Goal: Task Accomplishment & Management: Use online tool/utility

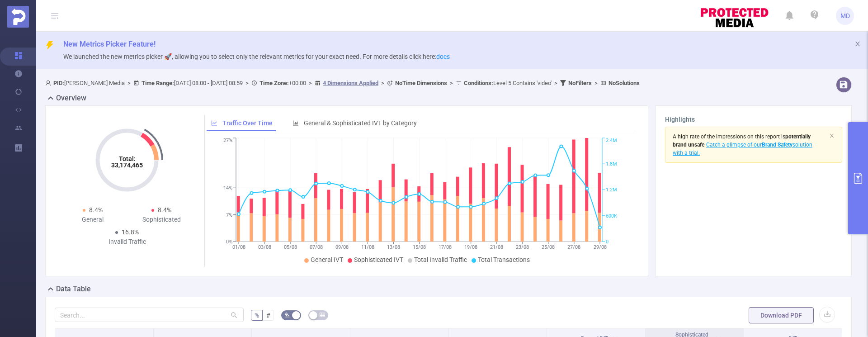
click at [859, 179] on icon "primary" at bounding box center [858, 178] width 11 height 11
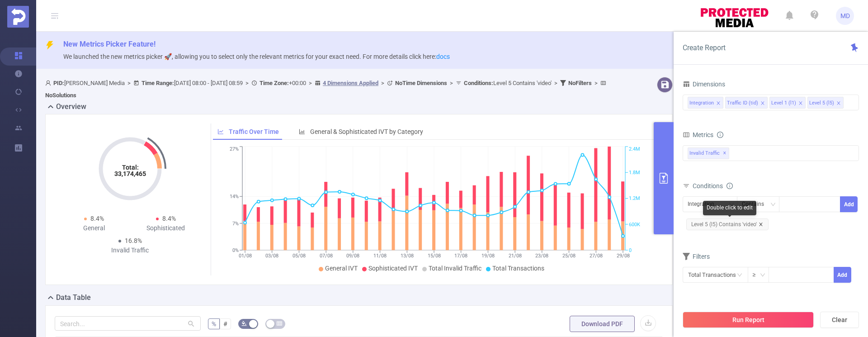
click at [762, 225] on icon "icon: close" at bounding box center [760, 224] width 5 height 5
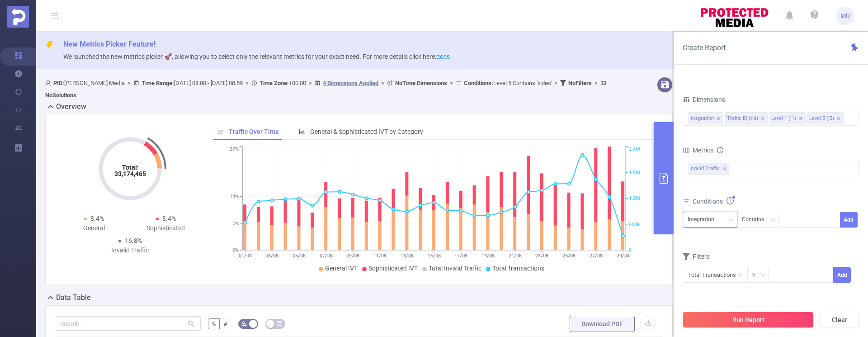
click at [725, 218] on div "Integration" at bounding box center [710, 219] width 45 height 15
drag, startPoint x: 706, startPoint y: 267, endPoint x: 724, endPoint y: 259, distance: 19.6
click at [706, 267] on li "Level 1 (l1)" at bounding box center [710, 267] width 55 height 14
click at [799, 225] on div at bounding box center [809, 219] width 52 height 15
type input "1747"
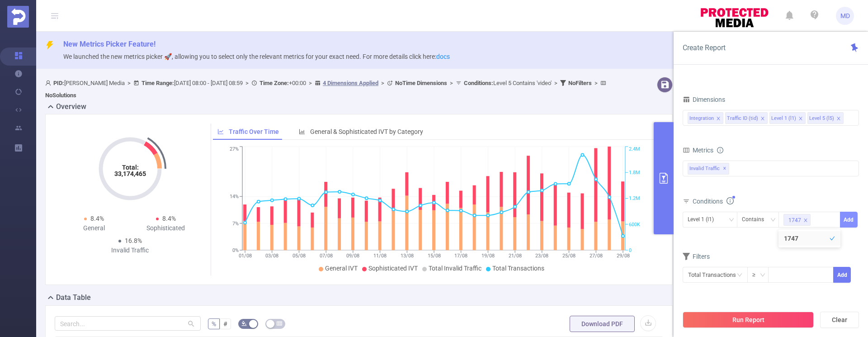
click at [848, 219] on button "Add" at bounding box center [849, 220] width 18 height 16
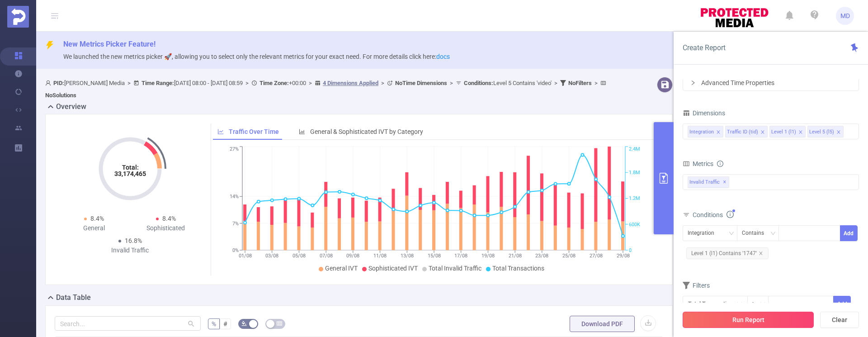
click at [736, 327] on button "Run Report" at bounding box center [748, 319] width 131 height 16
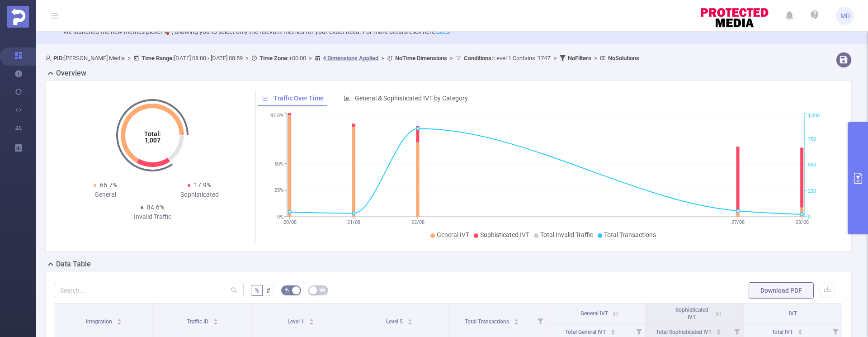
scroll to position [159, 0]
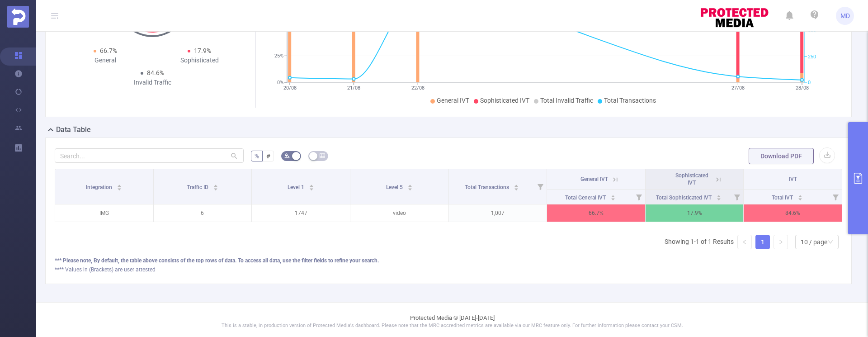
click at [858, 179] on icon "primary" at bounding box center [858, 178] width 11 height 11
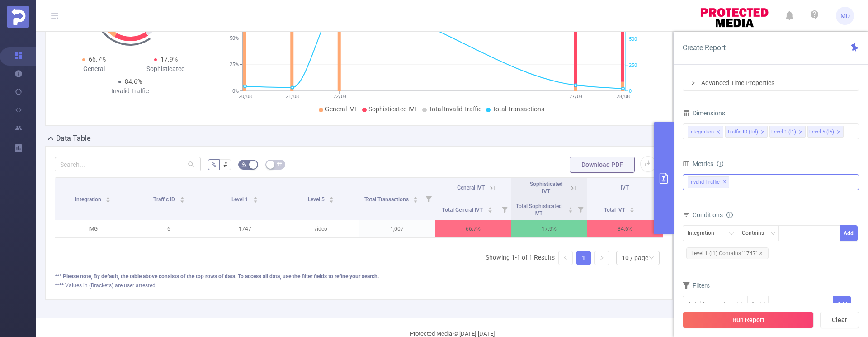
click at [772, 180] on div "Invalid Traffic ✕ Anti-Fraud Invalid Traffic" at bounding box center [771, 182] width 176 height 16
click at [770, 155] on form "Dimensions Integration Traffic ID (tid) Level 1 (l1) Level 5 (l5) Metrics bp_to…" at bounding box center [771, 215] width 176 height 217
click at [789, 233] on div at bounding box center [809, 233] width 52 height 15
click at [768, 231] on div "Contains" at bounding box center [756, 233] width 28 height 15
click at [845, 136] on input at bounding box center [847, 132] width 5 height 12
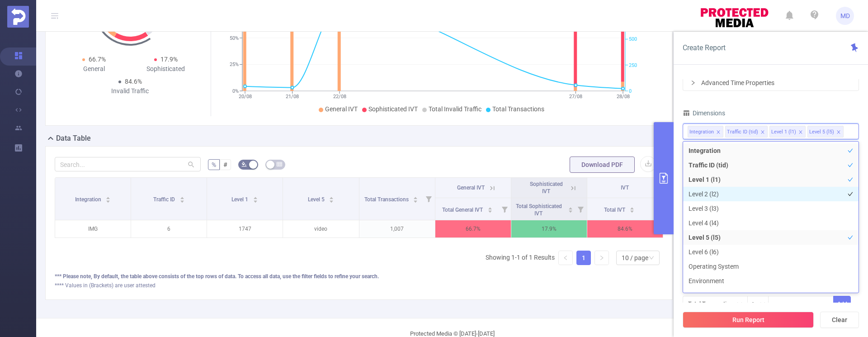
click at [713, 192] on li "Level 2 (l2)" at bounding box center [770, 194] width 175 height 14
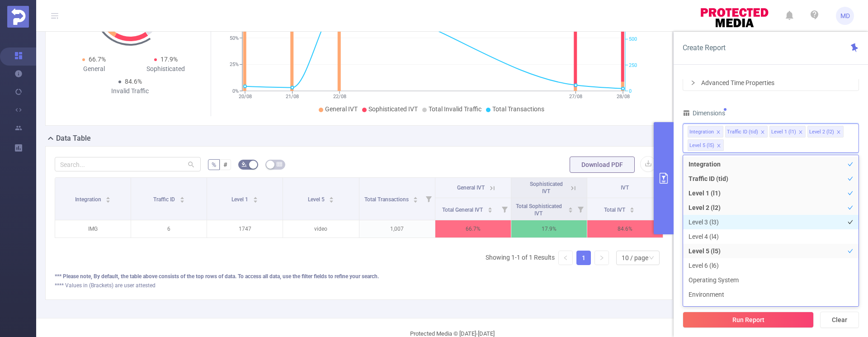
click at [709, 219] on li "Level 3 (l3)" at bounding box center [770, 222] width 175 height 14
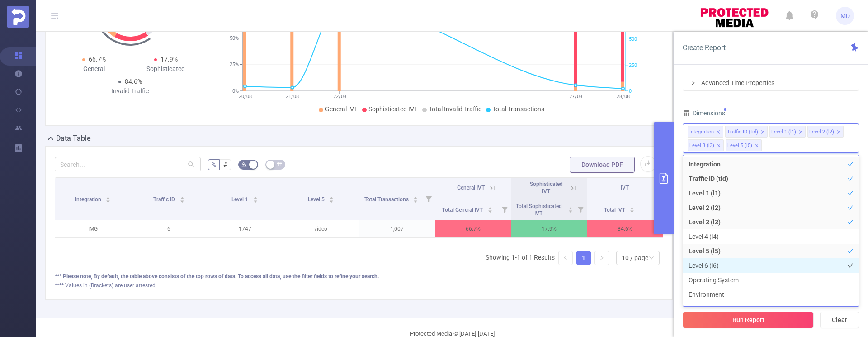
scroll to position [10, 0]
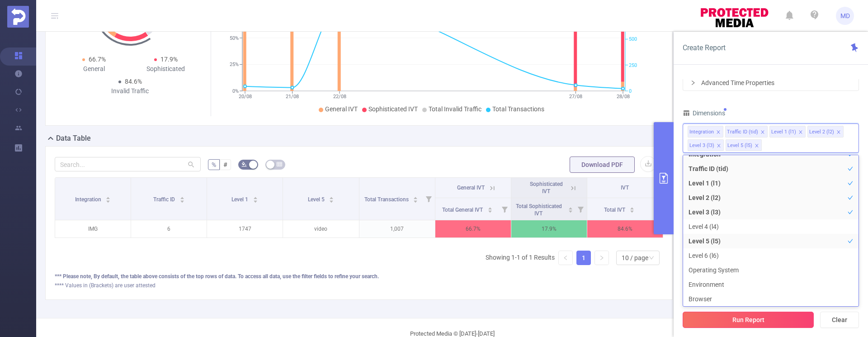
click at [743, 316] on button "Run Report" at bounding box center [748, 319] width 131 height 16
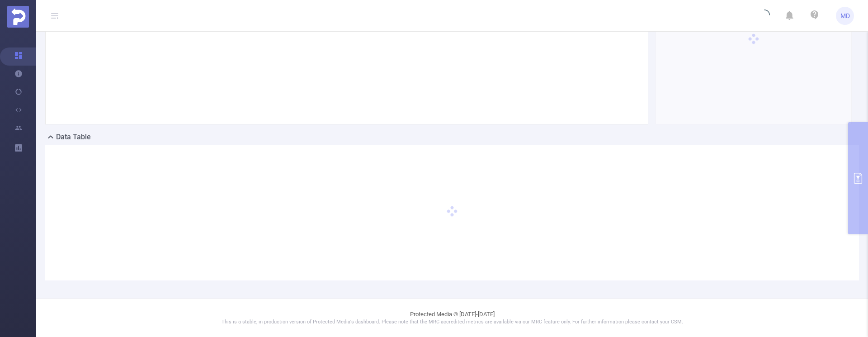
scroll to position [152, 0]
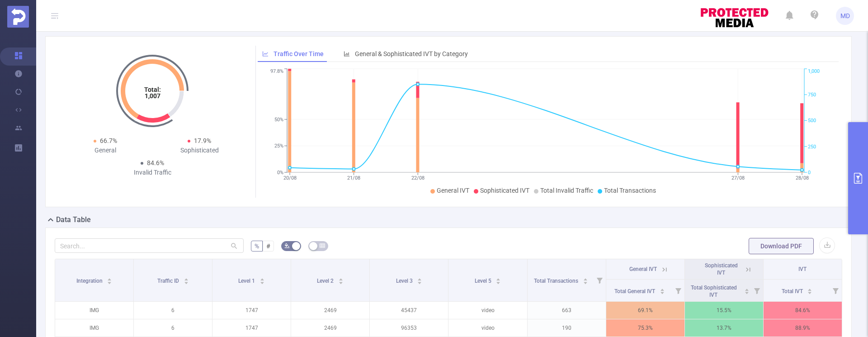
scroll to position [38, 0]
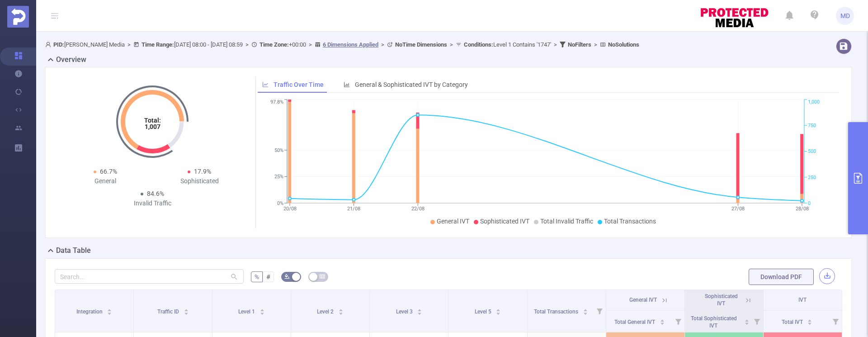
click at [819, 276] on button "button" at bounding box center [827, 276] width 16 height 16
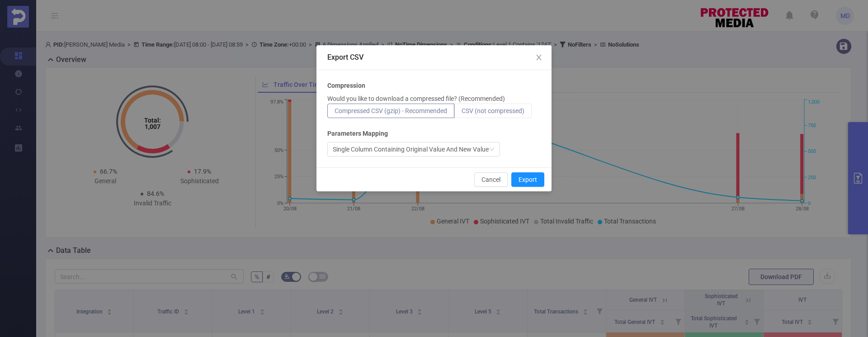
click at [524, 103] on div "Would you like to download a compressed file? (Recommended) Compressed CSV (gzi…" at bounding box center [433, 106] width 213 height 24
click at [520, 108] on span "CSV (not compressed)" at bounding box center [493, 110] width 63 height 7
click at [462, 113] on input "CSV (not compressed)" at bounding box center [462, 113] width 0 height 0
click at [530, 179] on button "Export" at bounding box center [527, 179] width 33 height 14
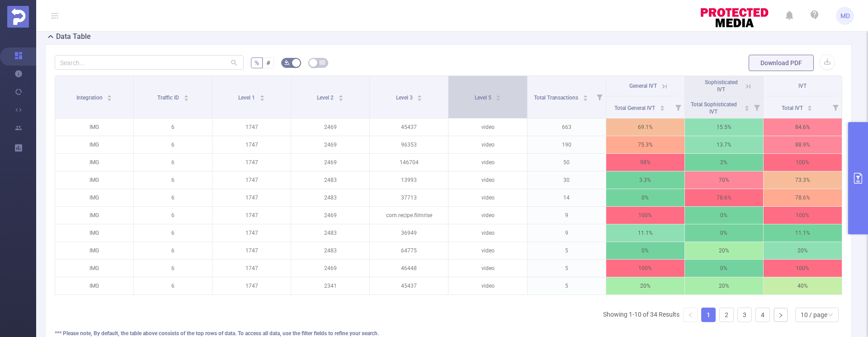
scroll to position [278, 0]
